Goal: Task Accomplishment & Management: Complete application form

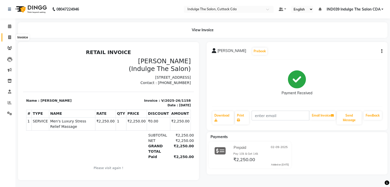
click at [8, 37] on icon at bounding box center [9, 37] width 3 height 4
select select "service"
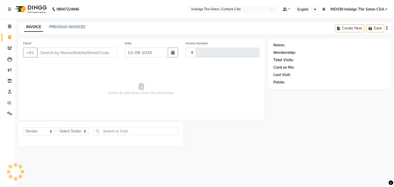
type input "1159"
select select "7297"
click at [75, 54] on input "Client" at bounding box center [77, 53] width 80 height 10
type input "9"
click at [74, 132] on select "Select Stylist [PERSON_NAME]( Therapist ) [PERSON_NAME] IND039 Indulge The Salo…" at bounding box center [73, 131] width 33 height 8
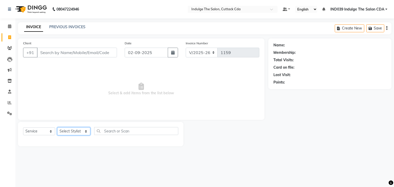
select select "87394"
click at [57, 128] on select "Select Stylist [PERSON_NAME]( Therapist ) [PERSON_NAME] IND039 Indulge The Salo…" at bounding box center [73, 131] width 33 height 8
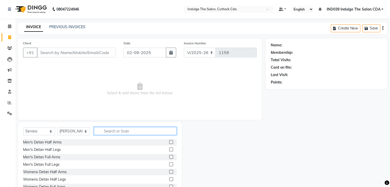
click at [143, 132] on input "text" at bounding box center [135, 131] width 83 height 8
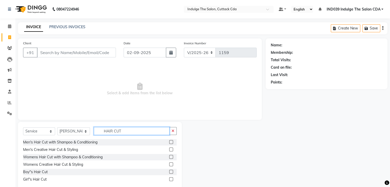
type input "HAIR CUT"
click at [170, 144] on div at bounding box center [170, 142] width 3 height 5
click at [170, 142] on label at bounding box center [171, 142] width 4 height 4
click at [170, 142] on input "checkbox" at bounding box center [170, 142] width 3 height 3
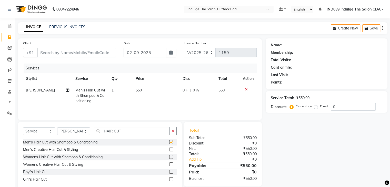
checkbox input "false"
click at [173, 132] on icon "button" at bounding box center [172, 131] width 3 height 4
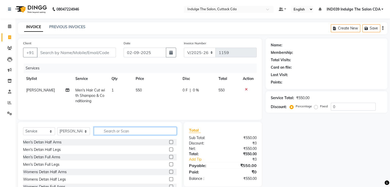
click at [141, 128] on input "text" at bounding box center [135, 131] width 83 height 8
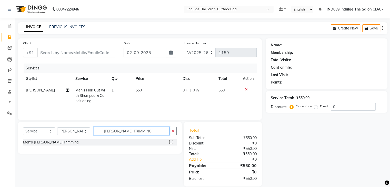
type input "[PERSON_NAME] TRIMMING"
click at [170, 142] on label at bounding box center [171, 142] width 4 height 4
click at [170, 142] on input "checkbox" at bounding box center [170, 142] width 3 height 3
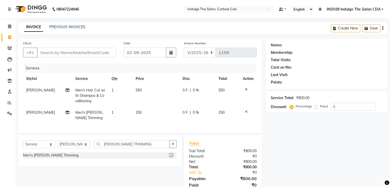
checkbox input "false"
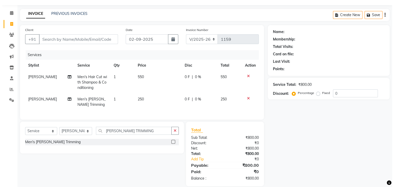
scroll to position [24, 0]
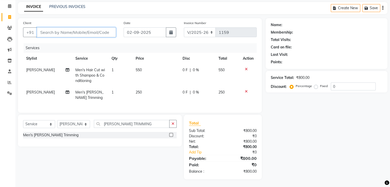
click at [80, 28] on input "Client" at bounding box center [76, 32] width 79 height 10
type input "9348685041"
click at [105, 30] on span "Add Client" at bounding box center [103, 32] width 20 height 5
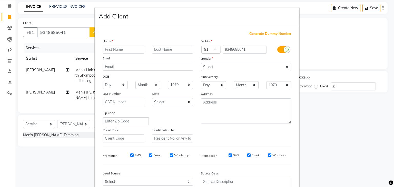
click at [119, 49] on input "text" at bounding box center [123, 50] width 42 height 8
type input "[PERSON_NAME]"
click at [171, 50] on input "text" at bounding box center [173, 50] width 42 height 8
type input "MOHONTY"
click at [209, 67] on select "Select [DEMOGRAPHIC_DATA] [DEMOGRAPHIC_DATA] Other Prefer Not To Say" at bounding box center [246, 67] width 90 height 8
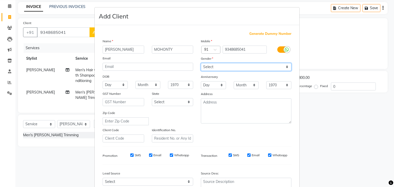
select select "[DEMOGRAPHIC_DATA]"
click at [201, 63] on select "Select [DEMOGRAPHIC_DATA] [DEMOGRAPHIC_DATA] Other Prefer Not To Say" at bounding box center [246, 67] width 90 height 8
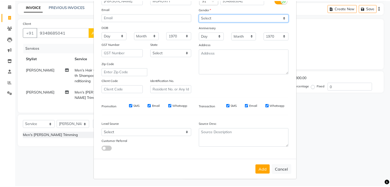
scroll to position [52, 0]
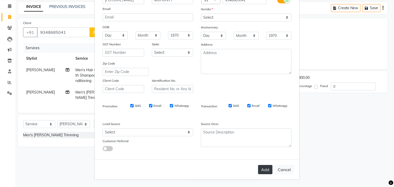
click at [262, 170] on button "Add" at bounding box center [265, 169] width 14 height 9
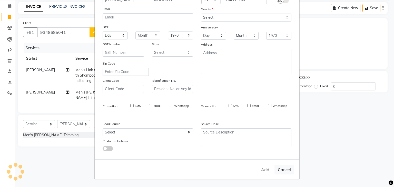
select select
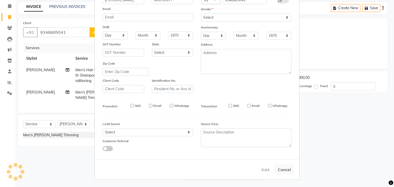
select select
checkbox input "false"
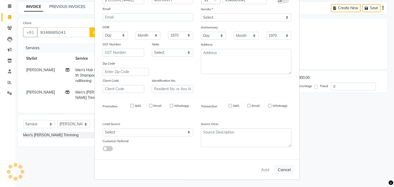
checkbox input "false"
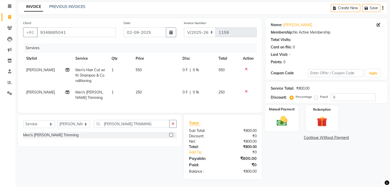
click at [283, 115] on img at bounding box center [281, 121] width 17 height 12
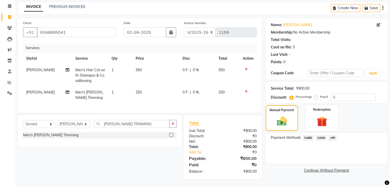
click at [320, 135] on span "CASH" at bounding box center [320, 138] width 11 height 6
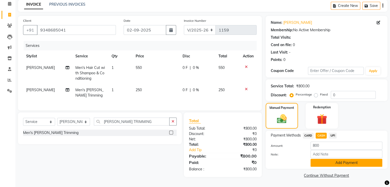
click at [338, 161] on button "Add Payment" at bounding box center [346, 163] width 72 height 8
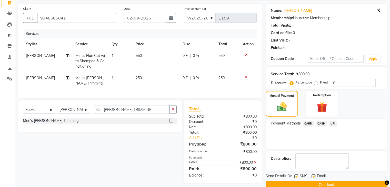
scroll to position [44, 0]
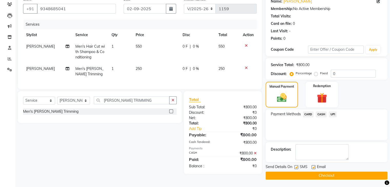
click at [328, 177] on button "Checkout" at bounding box center [326, 176] width 122 height 8
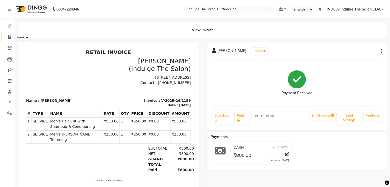
click at [10, 38] on icon at bounding box center [9, 37] width 3 height 4
select select "service"
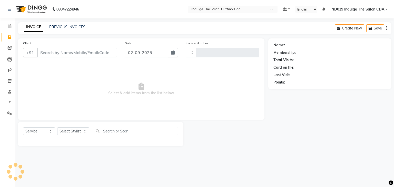
type input "1160"
select select "7297"
